Goal: Find specific page/section: Find specific page/section

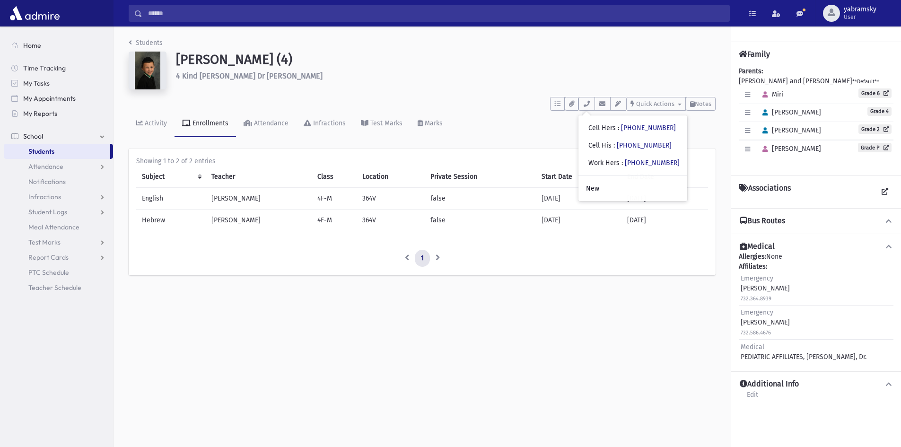
click at [45, 145] on link "Students" at bounding box center [57, 151] width 106 height 15
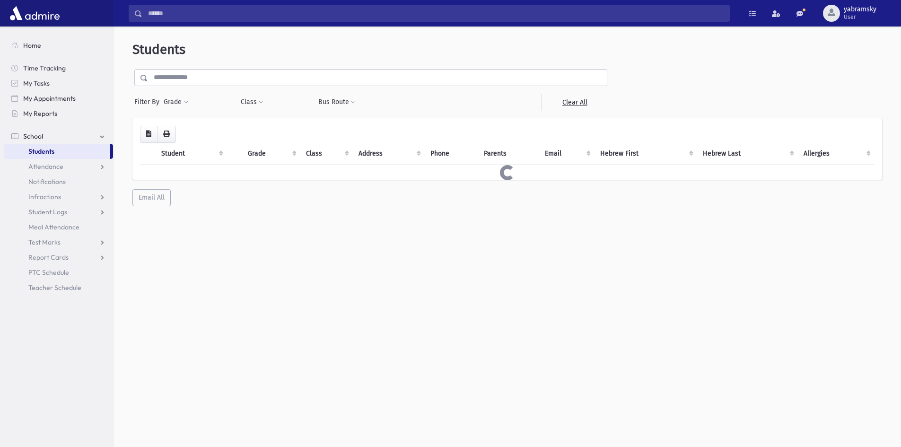
click at [222, 78] on input "text" at bounding box center [377, 77] width 459 height 17
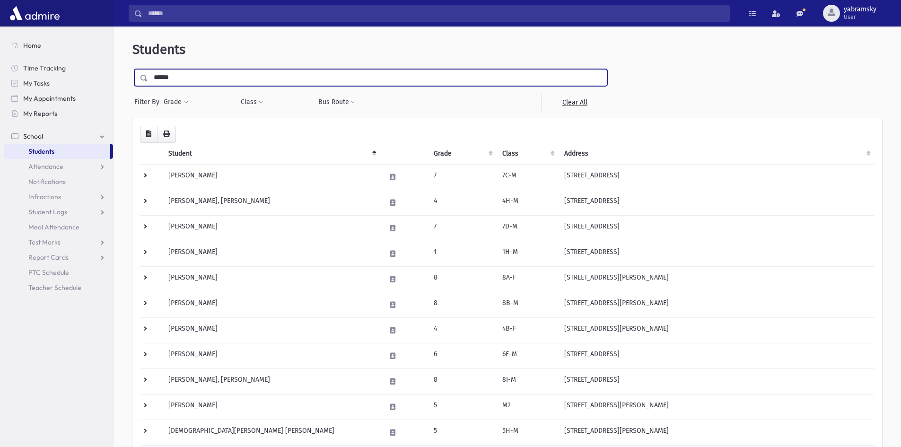
type input "******"
click at [132, 69] on input "submit" at bounding box center [145, 75] width 26 height 13
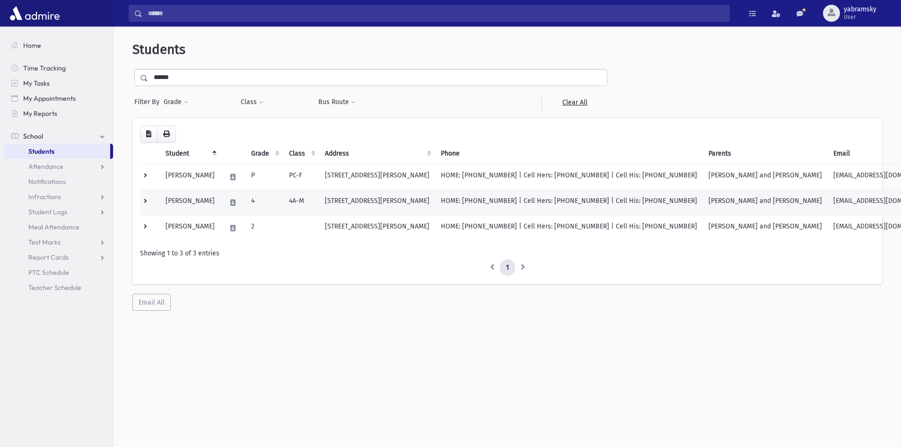
click at [433, 196] on td "[STREET_ADDRESS][PERSON_NAME]" at bounding box center [377, 203] width 116 height 26
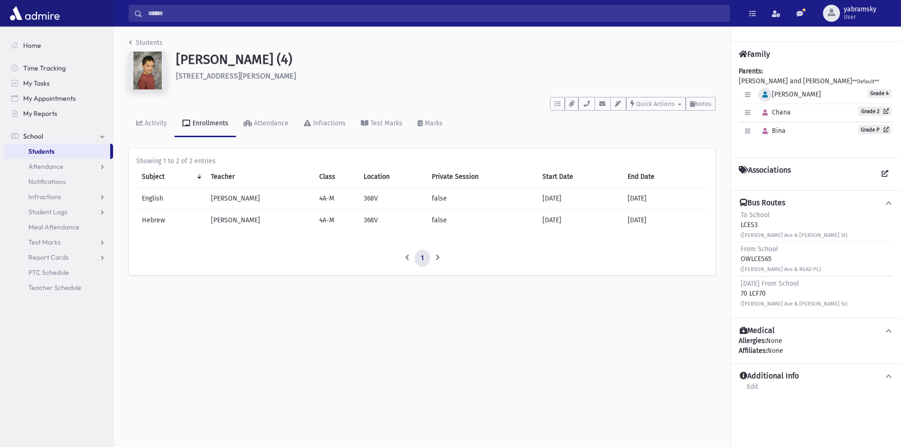
click at [766, 96] on icon "button" at bounding box center [765, 95] width 5 height 6
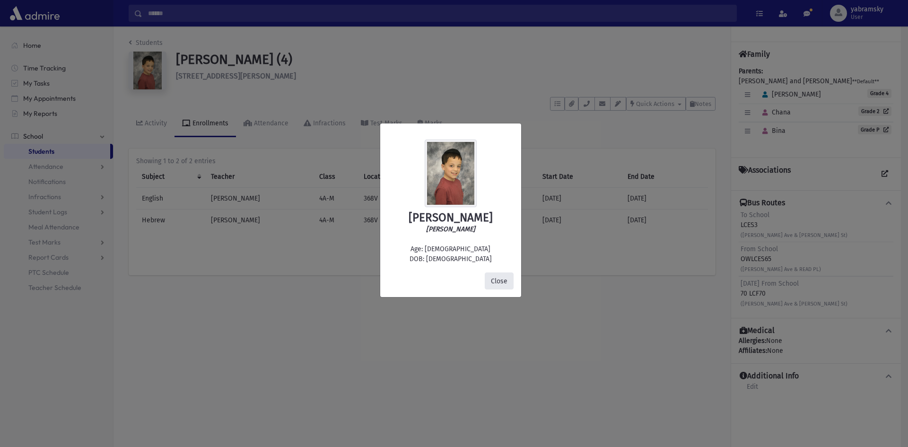
click at [501, 280] on button "Close" at bounding box center [499, 281] width 29 height 17
